Goal: Task Accomplishment & Management: Complete application form

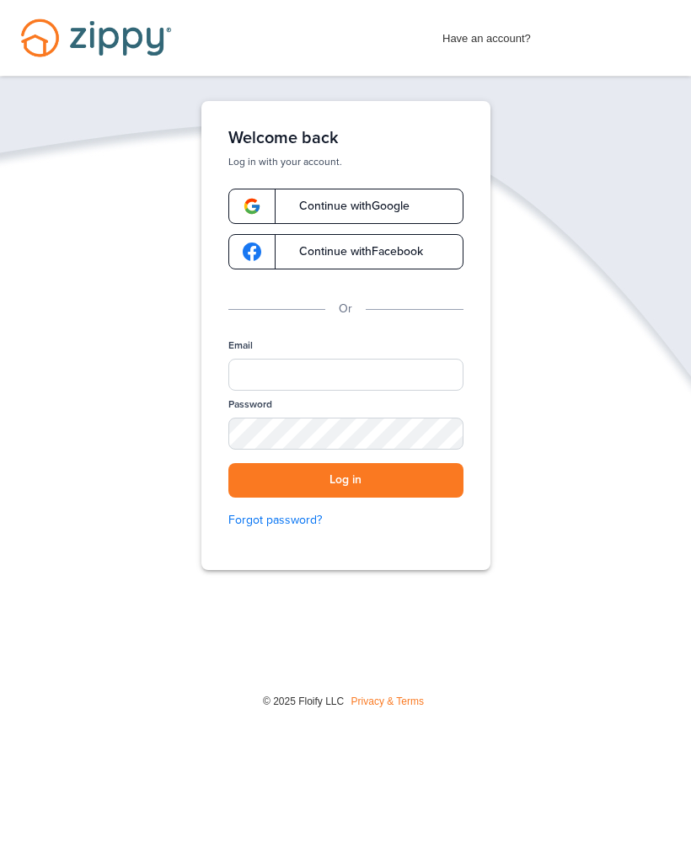
click at [368, 196] on link "Continue with Google" at bounding box center [345, 206] width 235 height 35
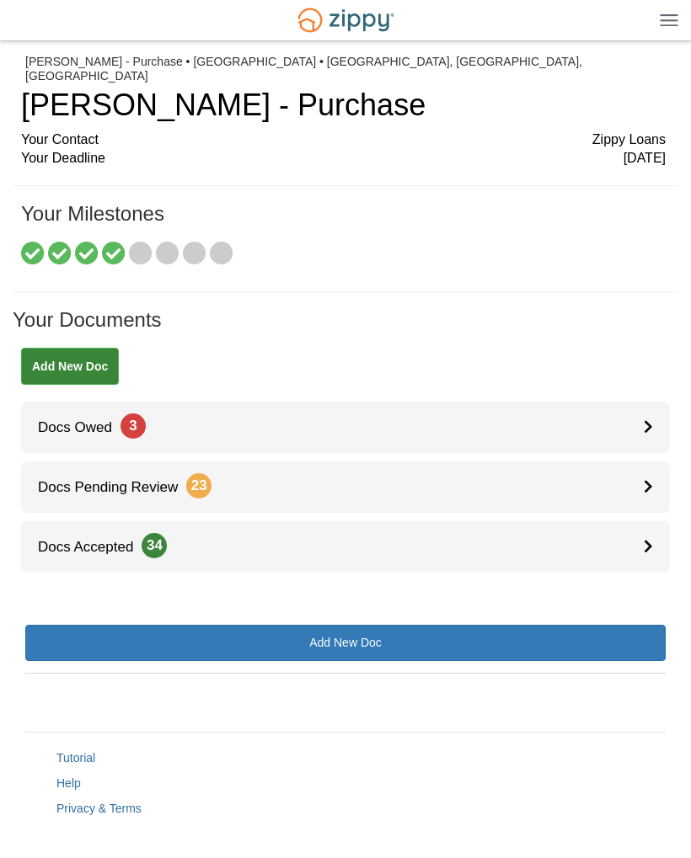
click at [649, 402] on div at bounding box center [657, 427] width 26 height 51
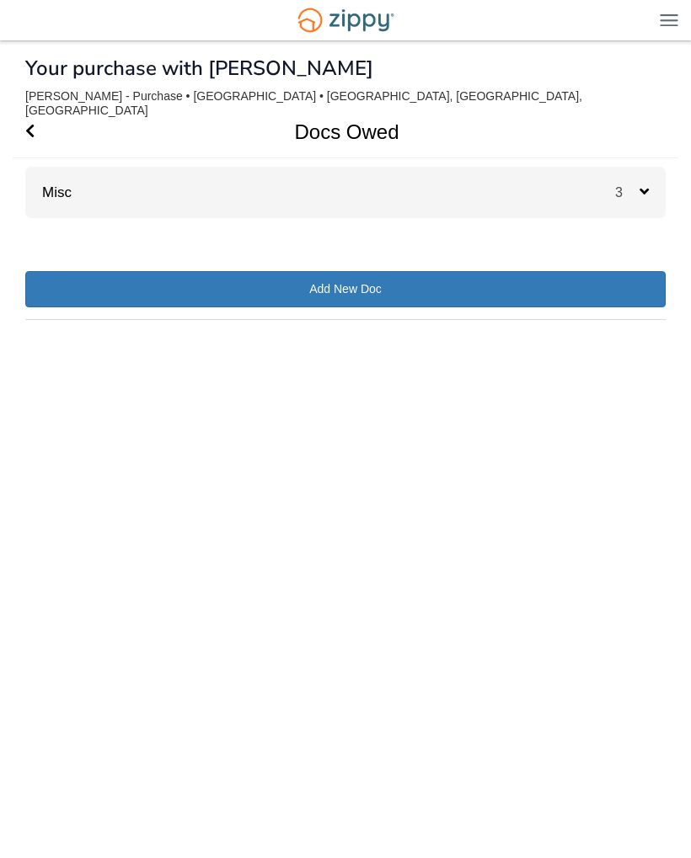
click at [628, 167] on div "3" at bounding box center [640, 192] width 51 height 51
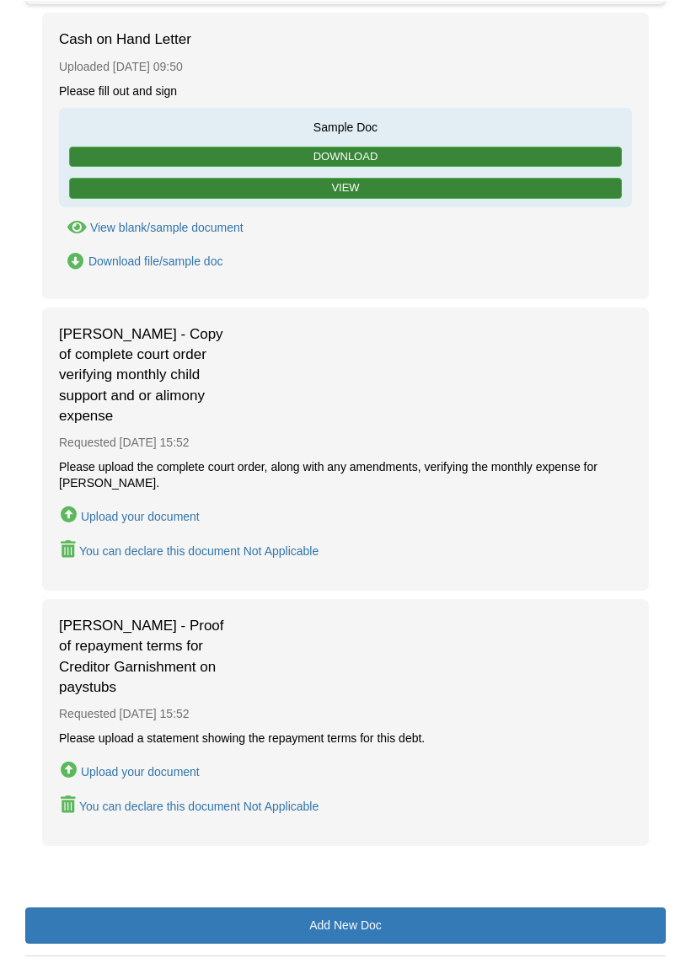
scroll to position [214, 0]
click at [115, 765] on div "Upload your document" at bounding box center [140, 771] width 119 height 13
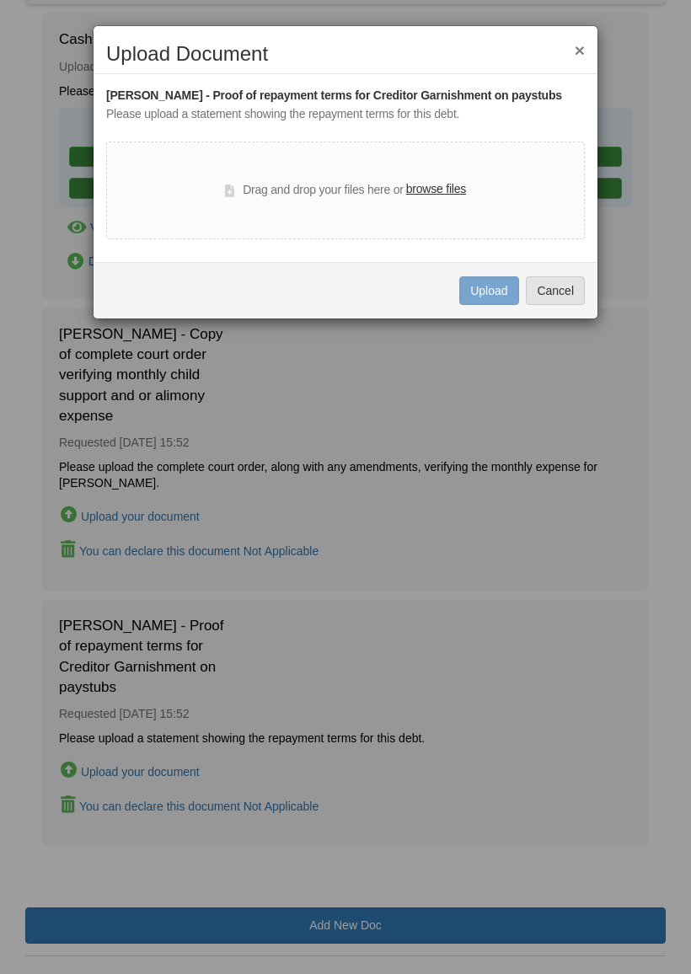
click at [435, 185] on label "browse files" at bounding box center [436, 189] width 60 height 19
click at [0, 0] on input "browse files" at bounding box center [0, 0] width 0 height 0
click at [426, 185] on label "browse files" at bounding box center [436, 189] width 60 height 19
click at [0, 0] on input "browse files" at bounding box center [0, 0] width 0 height 0
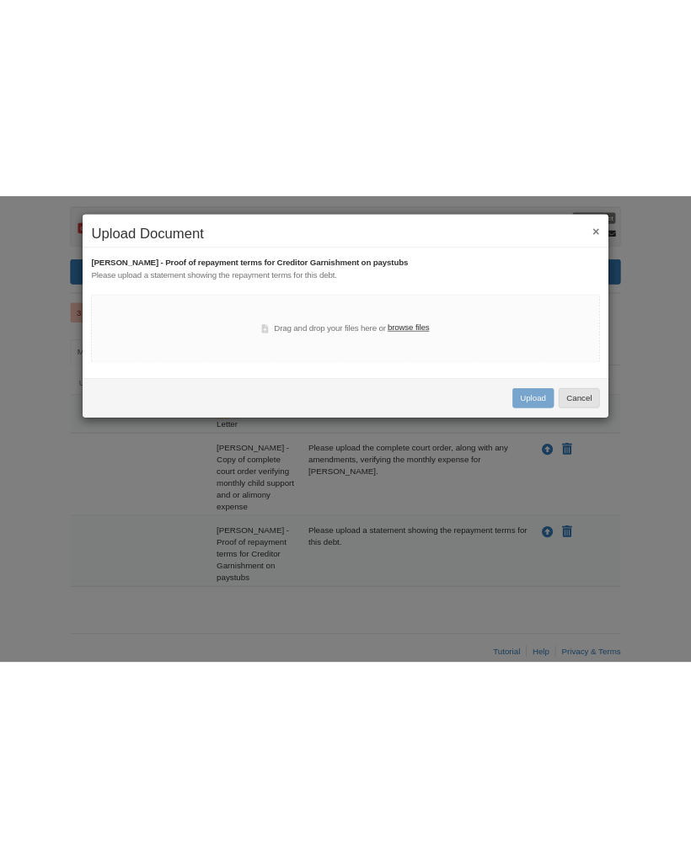
scroll to position [0, 0]
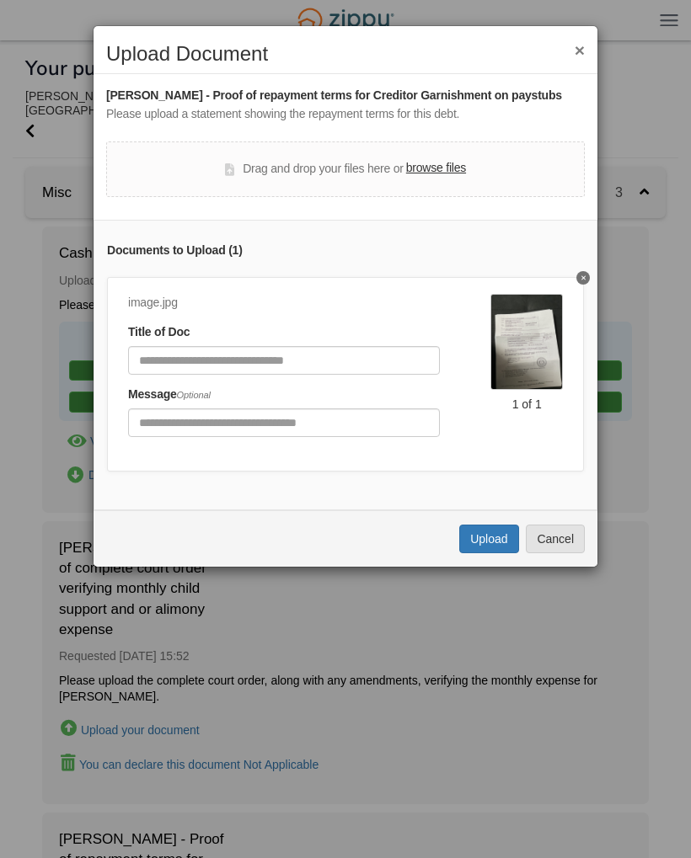
click at [407, 151] on div "Drag and drop your files here or browse files" at bounding box center [345, 170] width 478 height 56
click at [446, 160] on label "browse files" at bounding box center [436, 168] width 60 height 19
click at [0, 0] on input "browse files" at bounding box center [0, 0] width 0 height 0
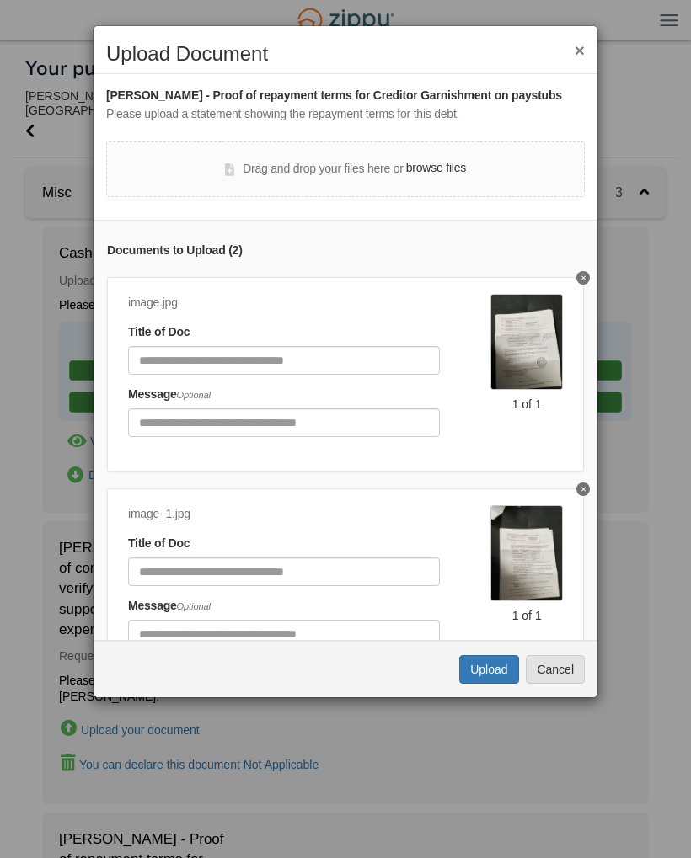
click at [440, 165] on label "browse files" at bounding box center [436, 168] width 60 height 19
click at [0, 0] on input "browse files" at bounding box center [0, 0] width 0 height 0
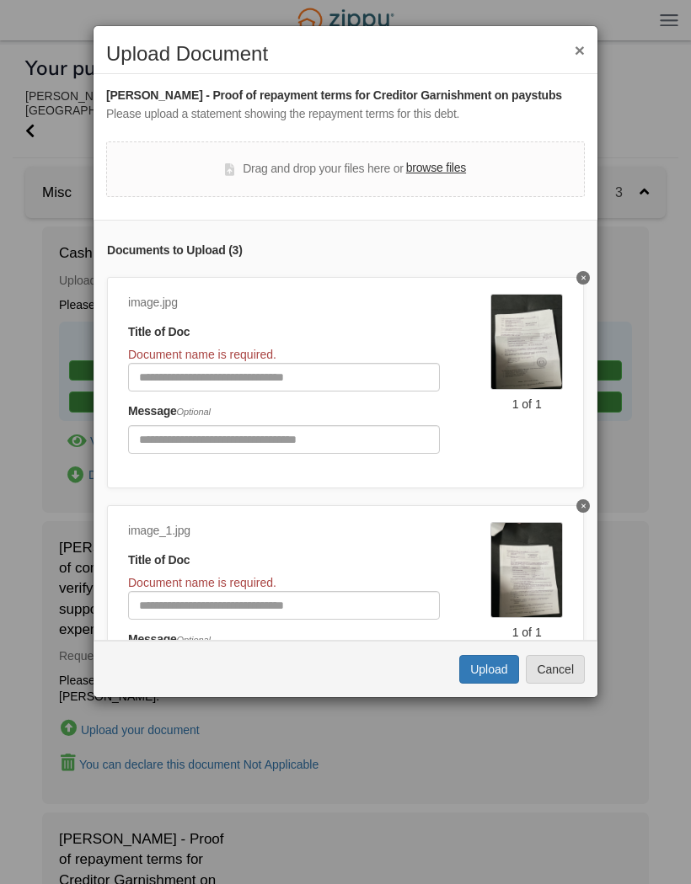
scroll to position [19, 0]
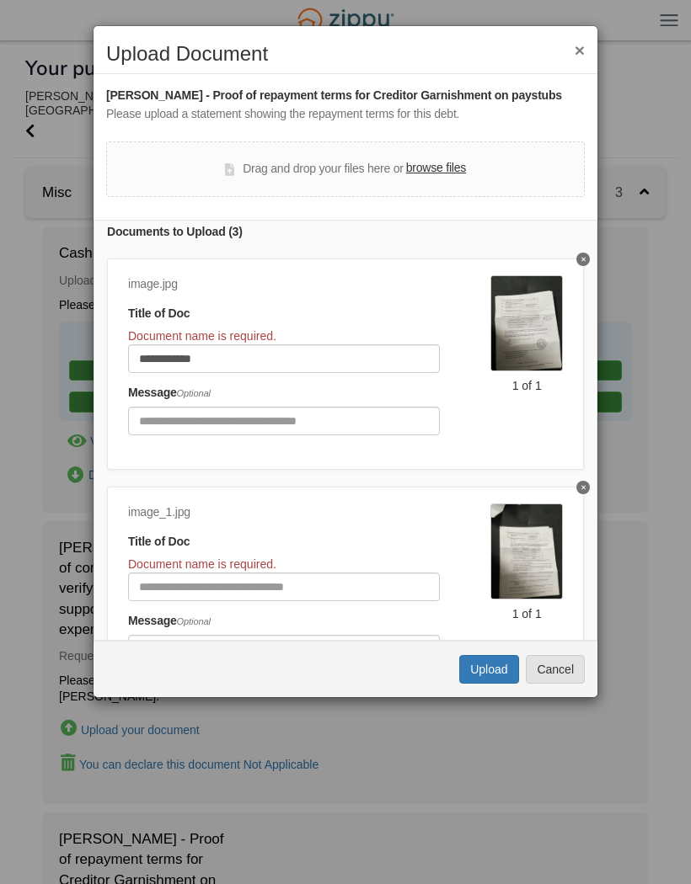
type input "**********"
click at [244, 573] on input "Document Title" at bounding box center [284, 587] width 312 height 29
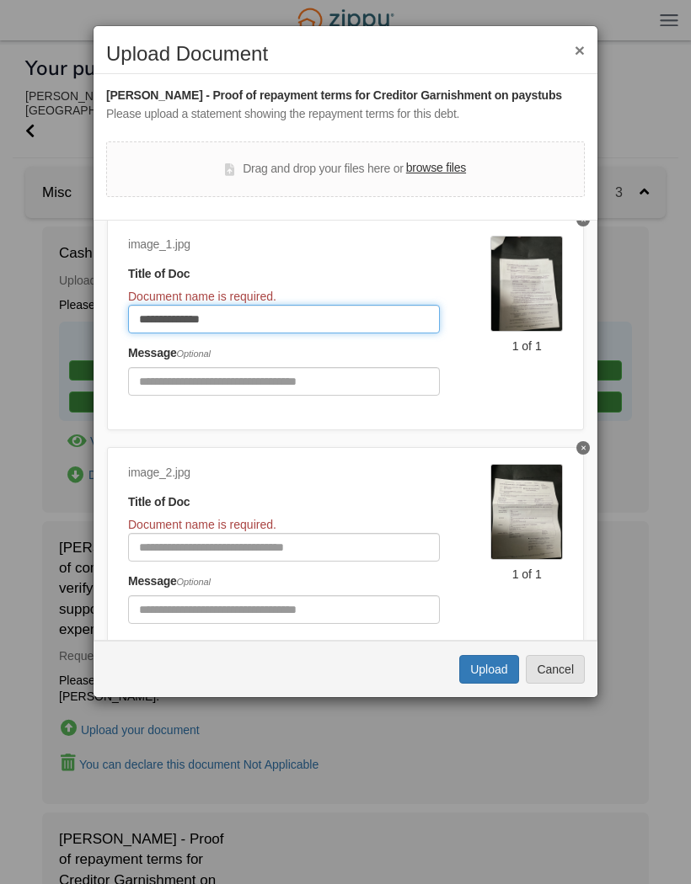
scroll to position [319, 0]
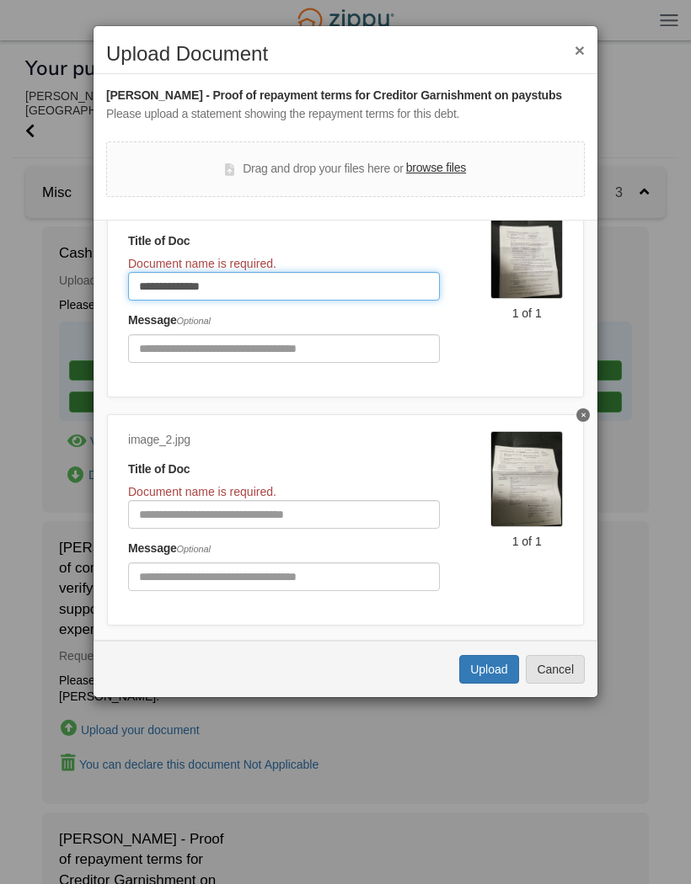
type input "**********"
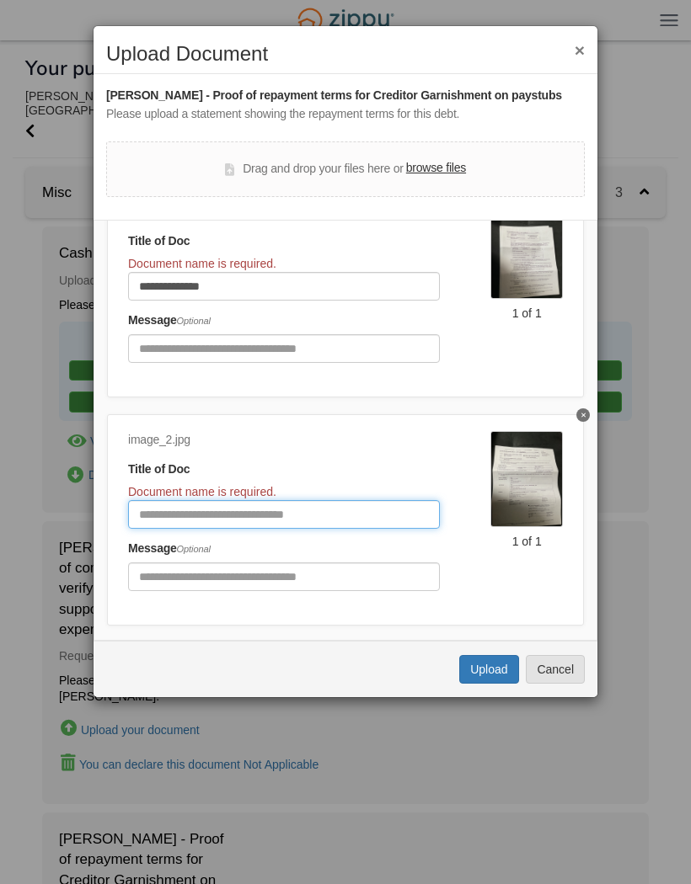
click at [257, 500] on input "Document Title" at bounding box center [284, 514] width 312 height 29
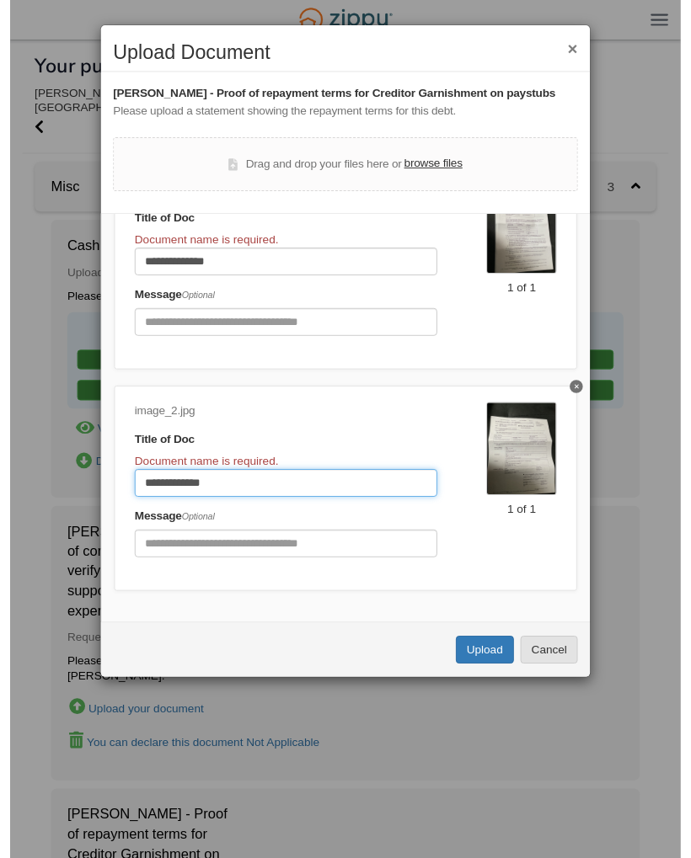
scroll to position [334, 0]
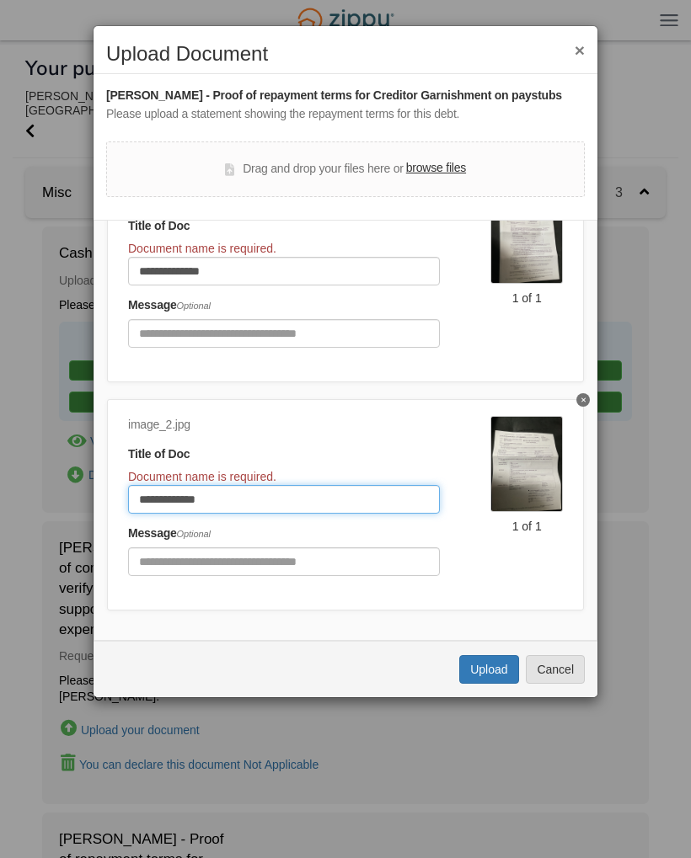
type input "**********"
click at [479, 672] on button "Upload" at bounding box center [488, 669] width 59 height 29
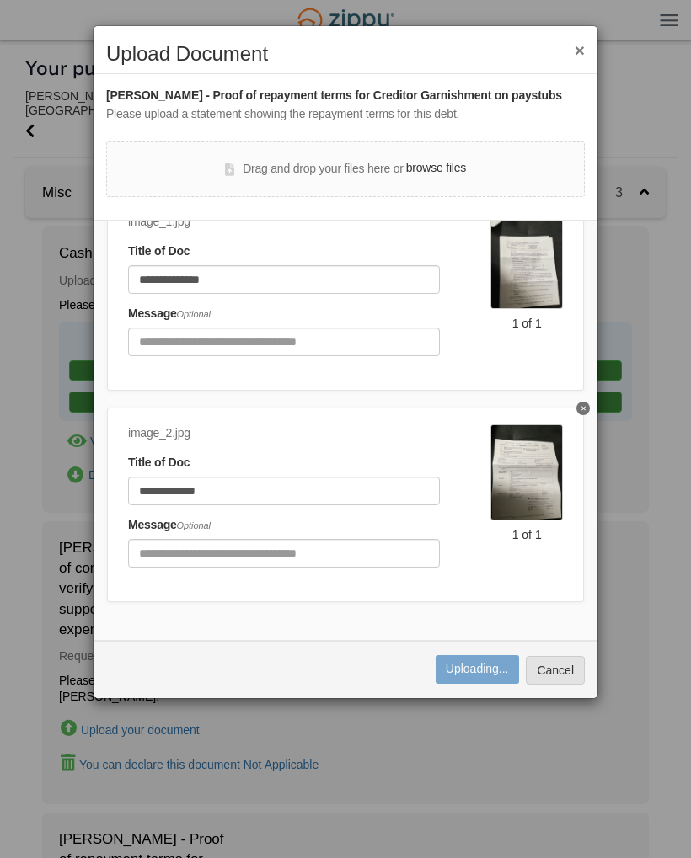
scroll to position [284, 0]
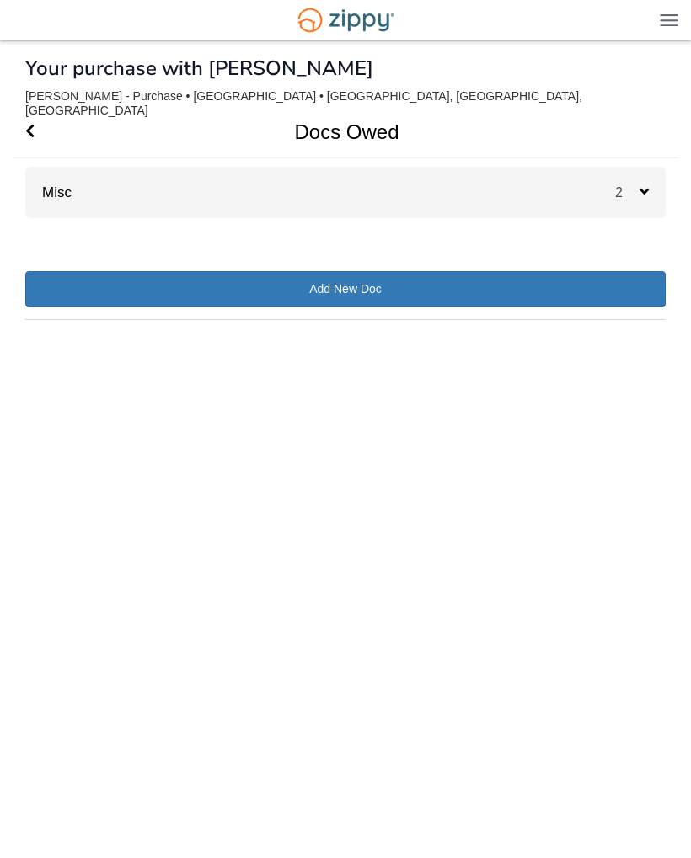
click at [645, 184] on icon at bounding box center [643, 191] width 9 height 15
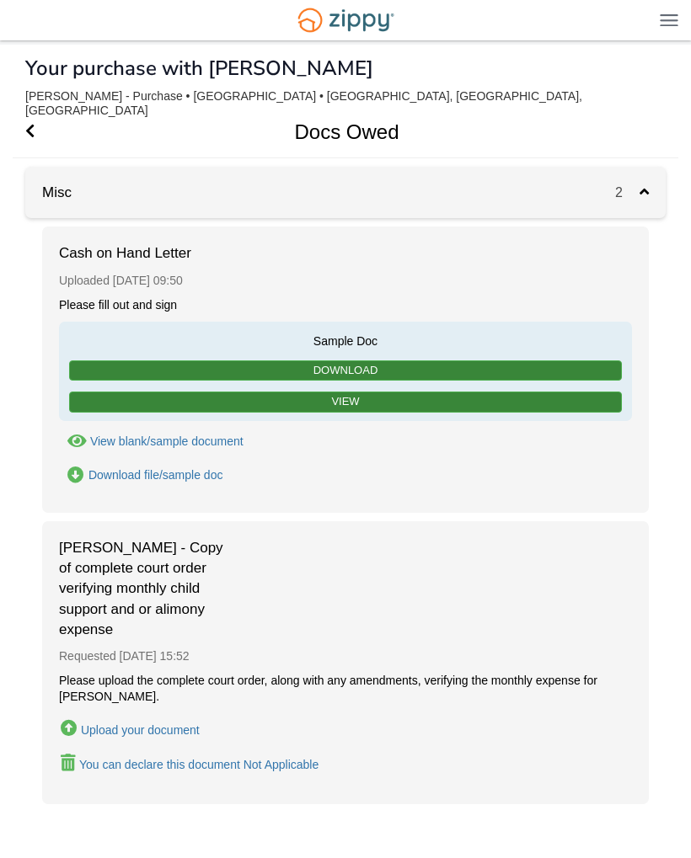
click at [142, 724] on div "Upload your document" at bounding box center [140, 730] width 119 height 13
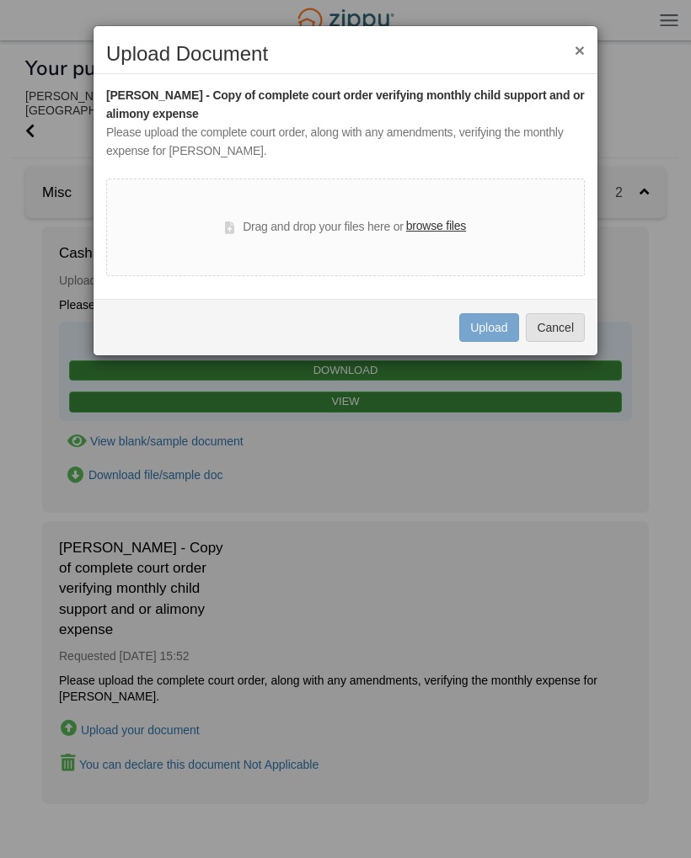
click at [442, 217] on label "browse files" at bounding box center [436, 226] width 60 height 19
click at [0, 0] on input "browse files" at bounding box center [0, 0] width 0 height 0
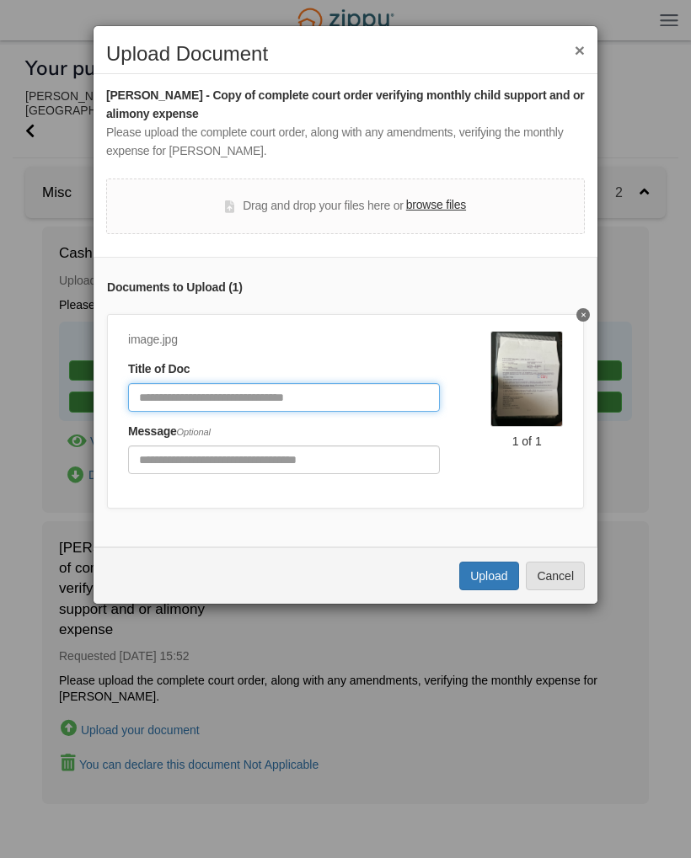
click at [277, 383] on input "Document Title" at bounding box center [284, 397] width 312 height 29
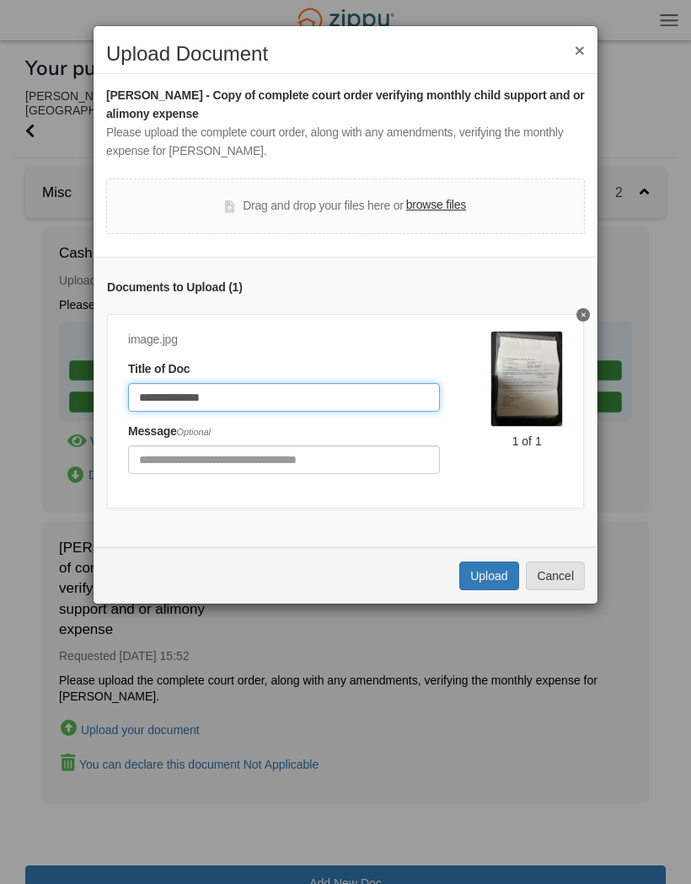
type input "**********"
click at [485, 565] on button "Upload" at bounding box center [488, 576] width 59 height 29
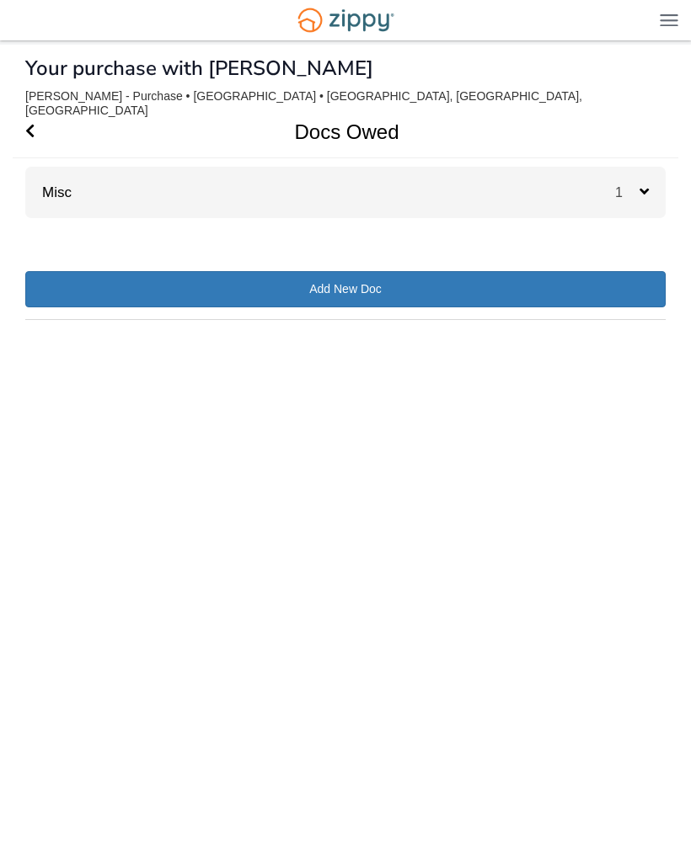
click at [32, 107] on span "Go Back" at bounding box center [29, 131] width 9 height 51
click at [32, 123] on icon "Go Back" at bounding box center [29, 130] width 9 height 15
click at [34, 106] on span "Go Back" at bounding box center [29, 131] width 9 height 51
click at [33, 123] on icon "Go Back" at bounding box center [29, 130] width 9 height 15
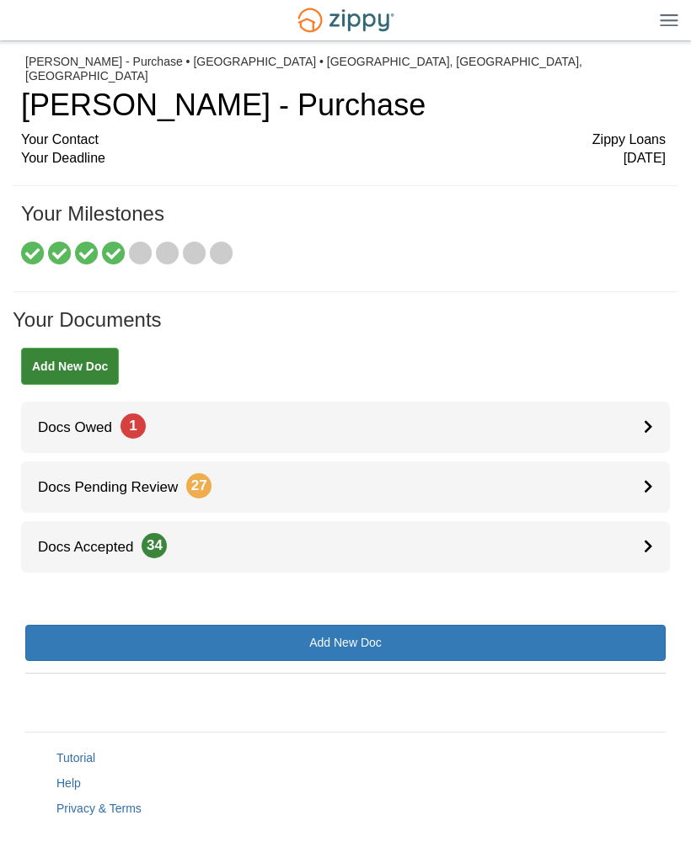
click at [644, 479] on icon at bounding box center [648, 486] width 9 height 14
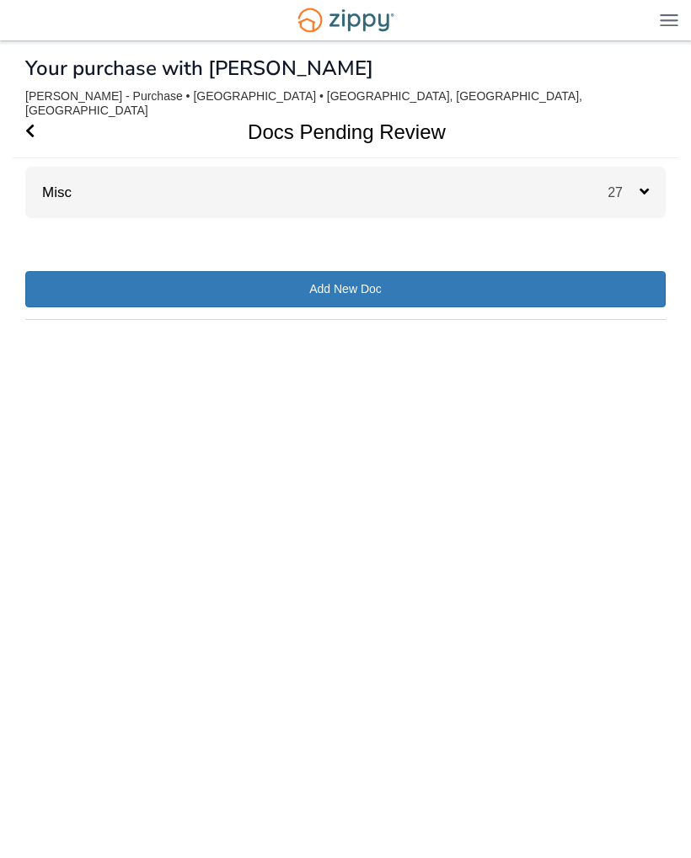
click at [649, 192] on div "27" at bounding box center [636, 192] width 58 height 51
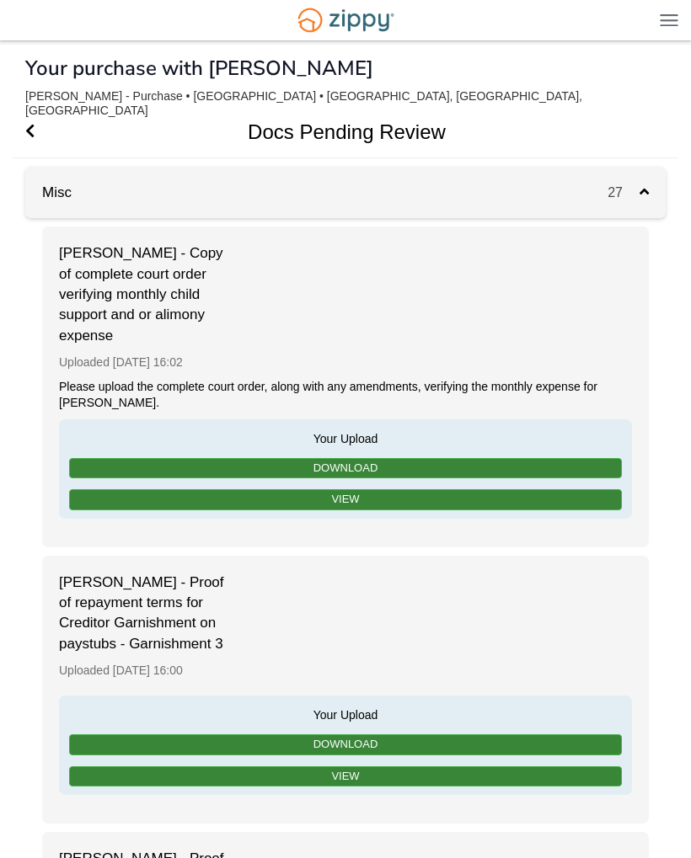
click at [47, 106] on h1 "Docs Pending Review" at bounding box center [336, 131] width 646 height 51
click at [26, 123] on icon "Go Back" at bounding box center [29, 130] width 9 height 15
click at [33, 106] on span "Go Back" at bounding box center [29, 131] width 9 height 51
click at [34, 106] on span "Go Back" at bounding box center [29, 131] width 9 height 51
click at [33, 109] on span "Go Back" at bounding box center [29, 131] width 9 height 51
